Goal: Task Accomplishment & Management: Complete application form

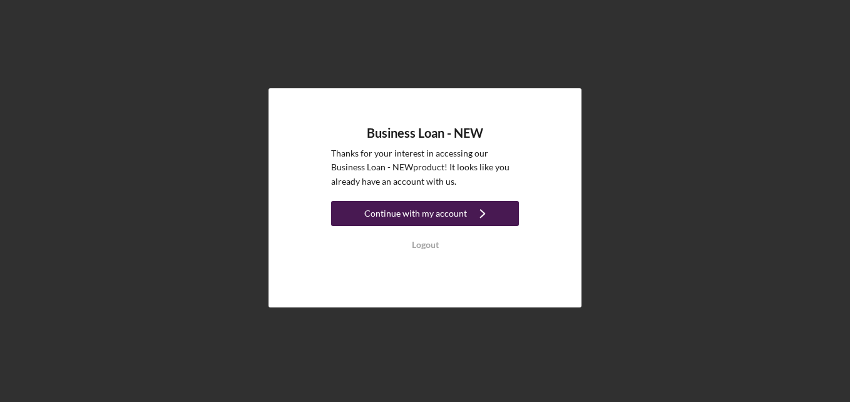
click at [499, 209] on button "Continue with my account Icon/Navigate" at bounding box center [425, 213] width 188 height 25
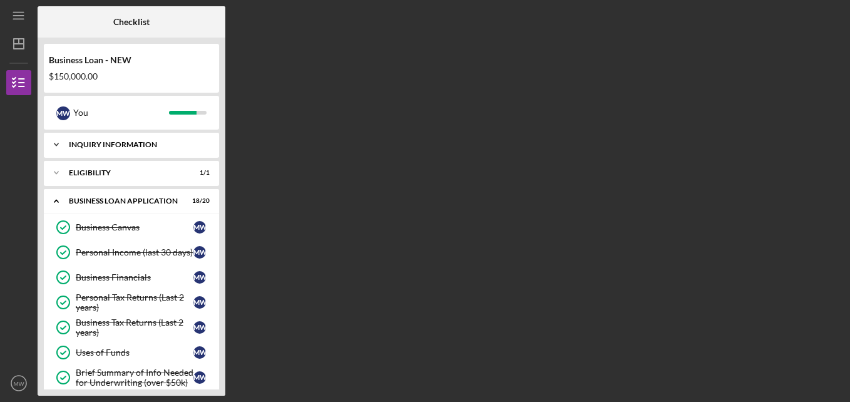
click at [161, 146] on div "INQUIRY INFORMATION" at bounding box center [136, 145] width 135 height 8
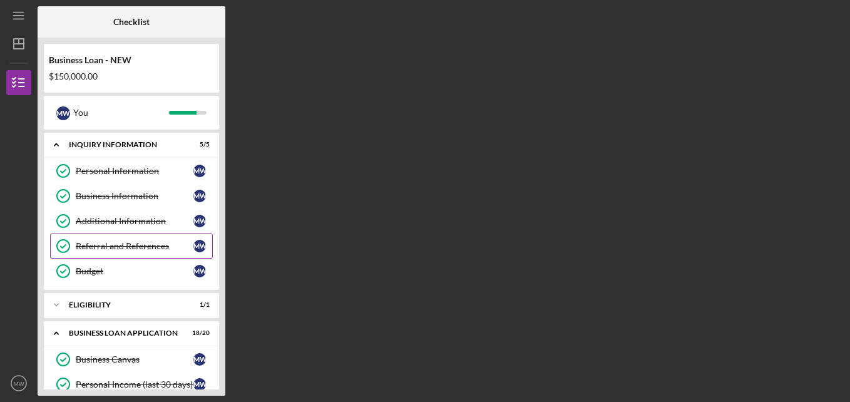
click at [131, 245] on div "Referral and References" at bounding box center [135, 246] width 118 height 10
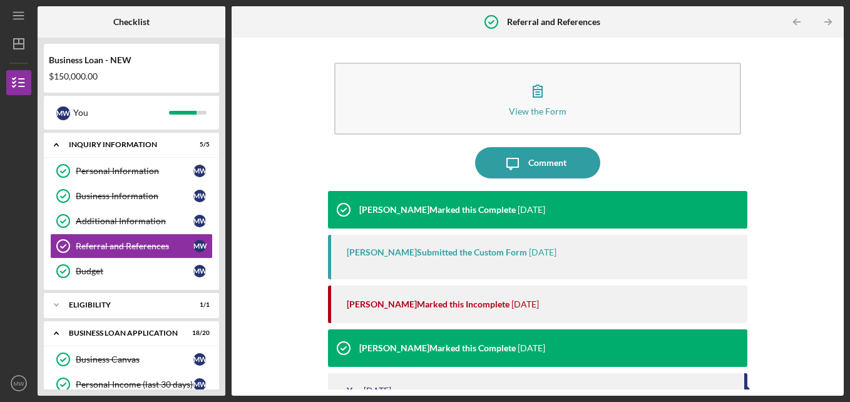
click at [838, 355] on div "View the Form Form Icon/Message Comment [PERSON_NAME] Marked this Complete [DAT…" at bounding box center [538, 217] width 612 height 358
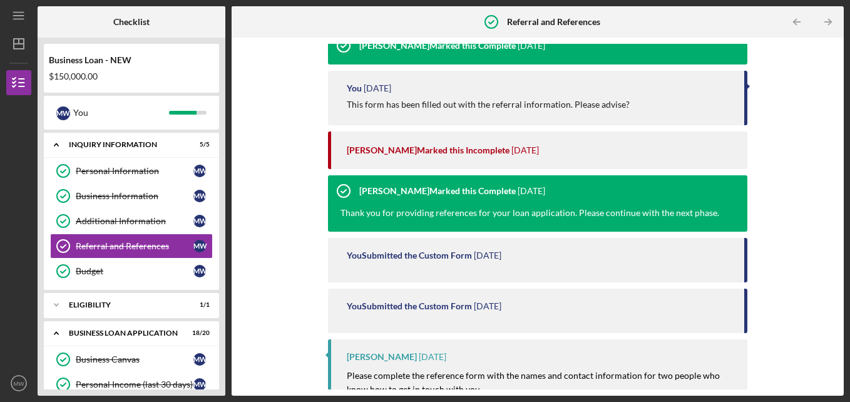
scroll to position [394, 0]
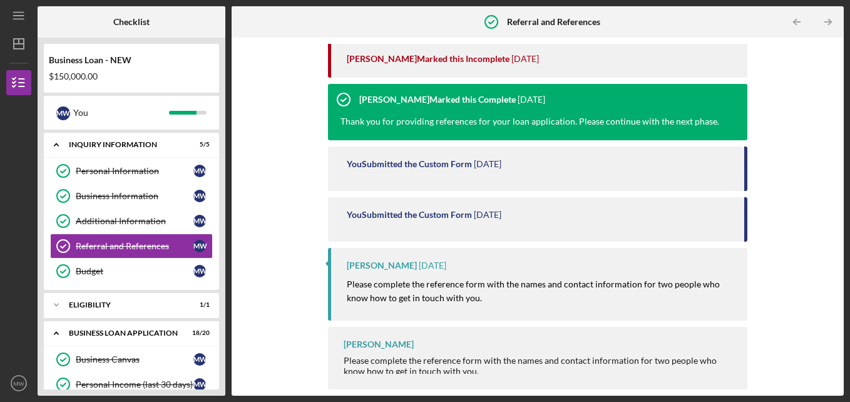
click at [842, 147] on div "View the Form Form Icon/Message Comment [PERSON_NAME] Marked this Complete [DAT…" at bounding box center [538, 217] width 612 height 358
click at [837, 145] on div "View the Form Form Icon/Message Comment [PERSON_NAME] Marked this Complete [DAT…" at bounding box center [538, 217] width 612 height 358
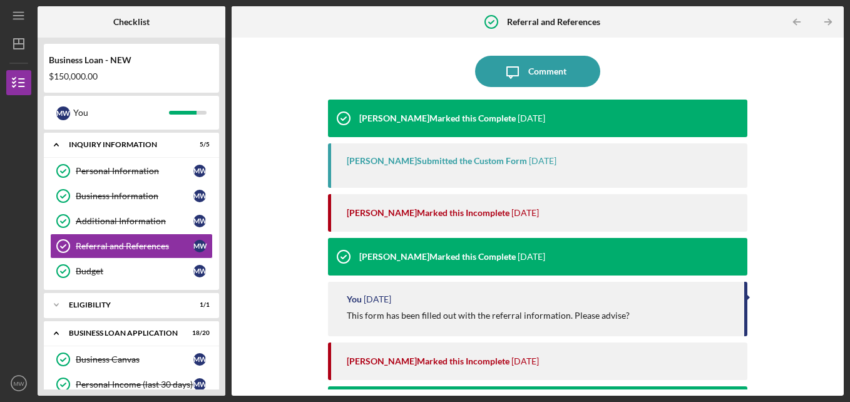
scroll to position [0, 0]
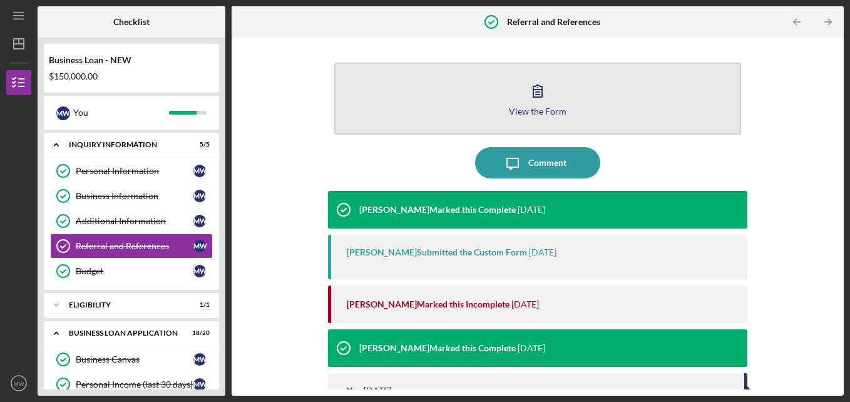
click at [544, 74] on button "View the Form Form" at bounding box center [538, 99] width 408 height 72
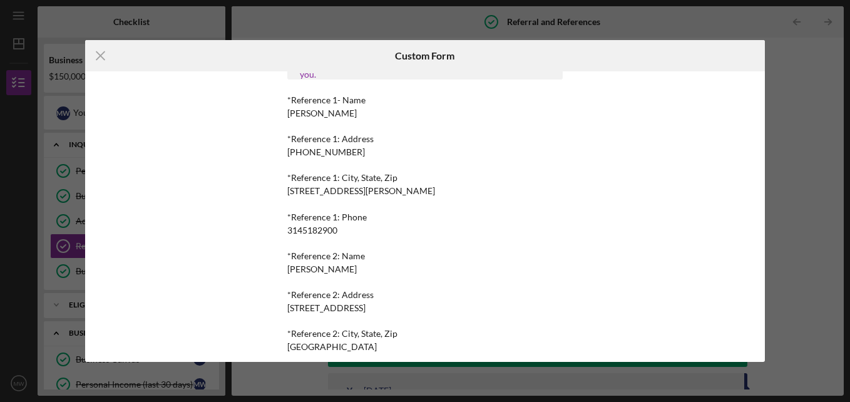
scroll to position [254, 0]
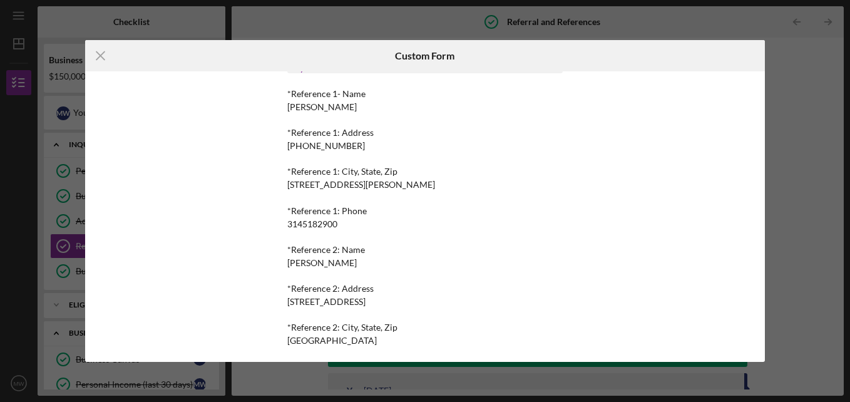
click at [594, 149] on div "This form is no longer editable because the checklist item has been marked comp…" at bounding box center [425, 216] width 344 height 291
click at [594, 123] on div "This form is no longer editable because the checklist item has been marked comp…" at bounding box center [425, 216] width 344 height 291
drag, startPoint x: 594, startPoint y: 123, endPoint x: 593, endPoint y: 111, distance: 12.6
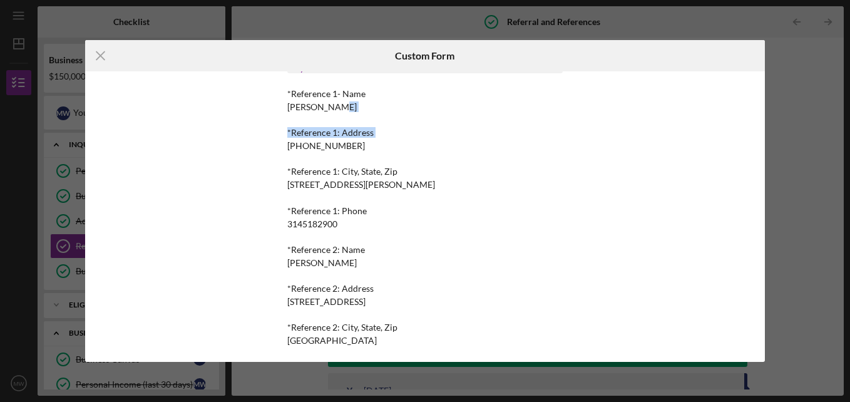
click at [593, 111] on div "This form is no longer editable because the checklist item has been marked comp…" at bounding box center [425, 216] width 344 height 291
drag, startPoint x: 593, startPoint y: 111, endPoint x: 590, endPoint y: 145, distance: 33.9
click at [590, 145] on div "This form is no longer editable because the checklist item has been marked comp…" at bounding box center [425, 216] width 344 height 291
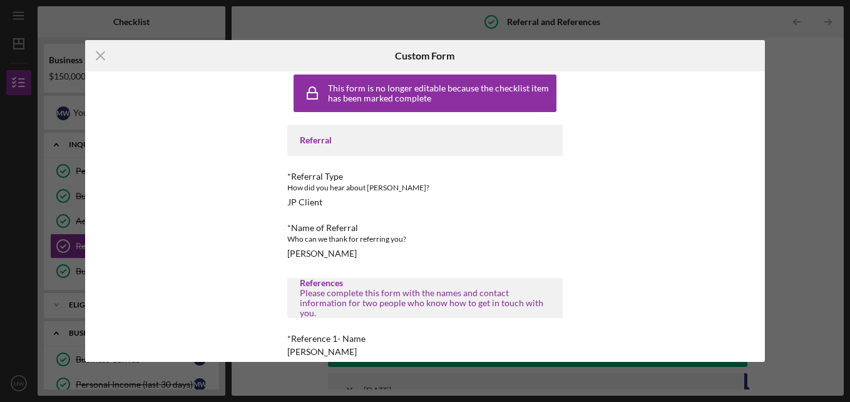
scroll to position [0, 0]
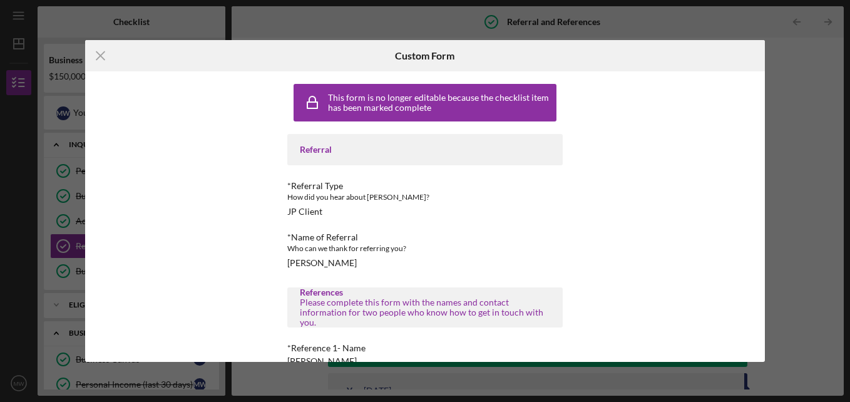
click at [593, 306] on div "This form is no longer editable because the checklist item has been marked comp…" at bounding box center [425, 216] width 344 height 291
click at [595, 256] on div "This form is no longer editable because the checklist item has been marked comp…" at bounding box center [425, 216] width 344 height 291
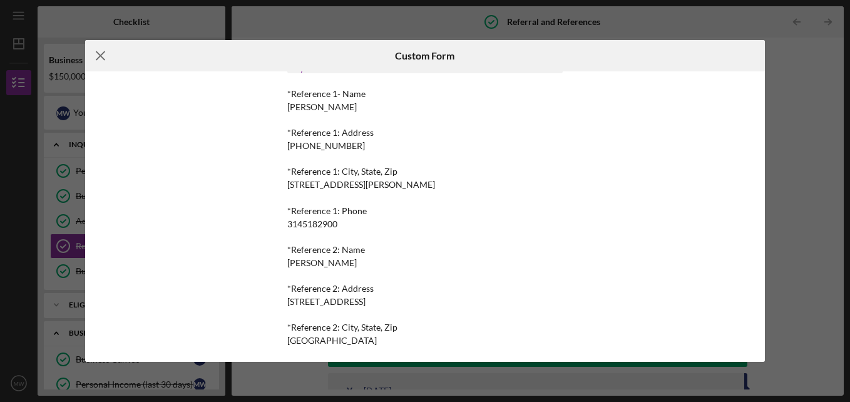
click at [102, 61] on icon "Icon/Menu Close" at bounding box center [100, 55] width 31 height 31
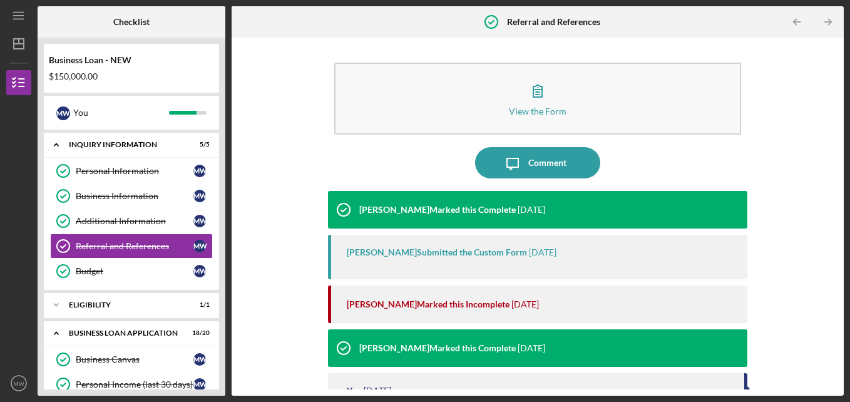
click at [553, 296] on div "[PERSON_NAME] Marked this Incomplete [DATE]" at bounding box center [541, 305] width 389 height 38
click at [552, 310] on div "[PERSON_NAME] Marked this Incomplete [DATE]" at bounding box center [541, 305] width 389 height 38
click at [838, 374] on div "View the Form Form Icon/Message Comment [PERSON_NAME] Marked this Complete [DAT…" at bounding box center [538, 217] width 612 height 358
